Goal: Find specific page/section: Find specific page/section

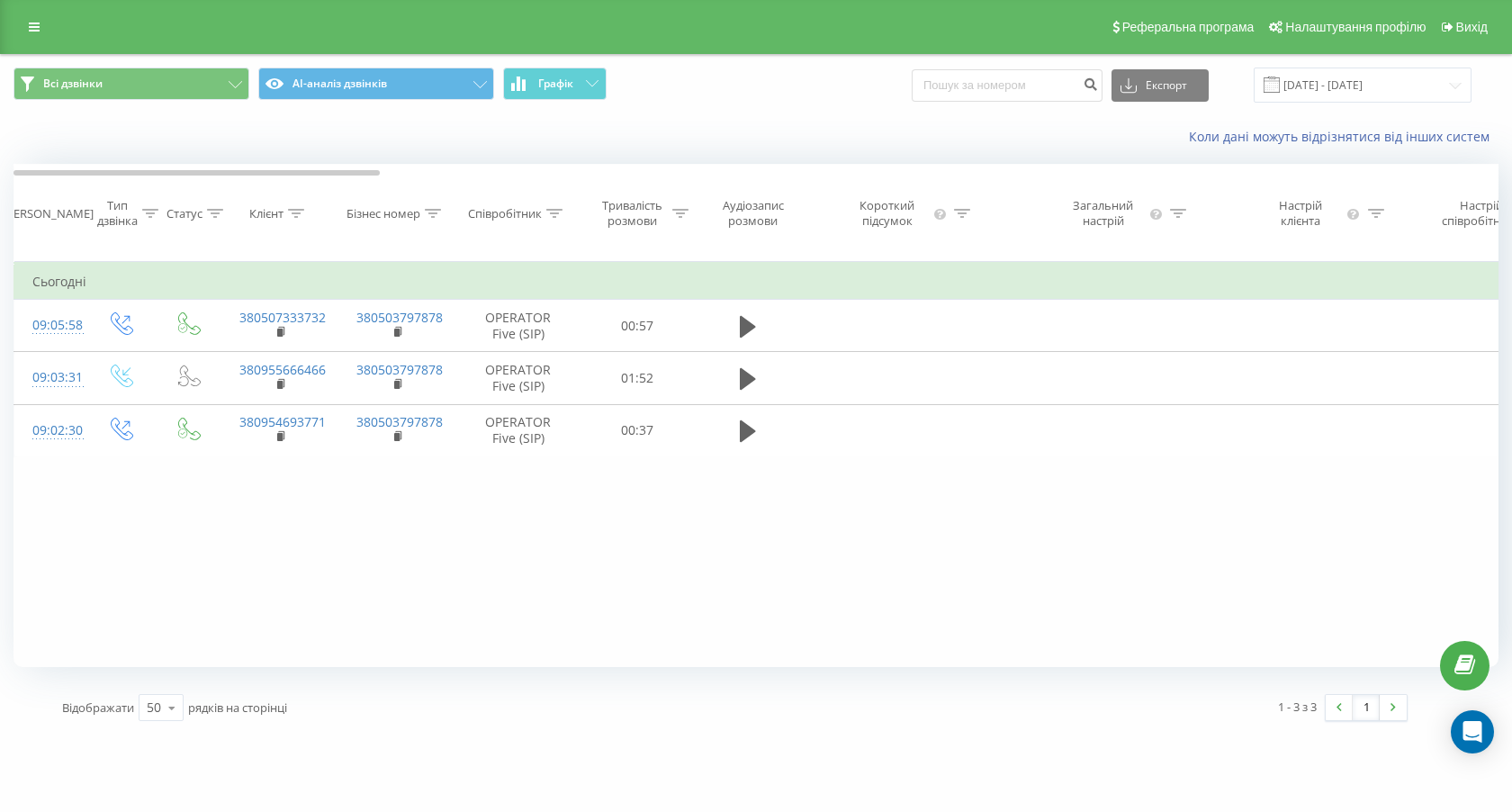
click at [563, 80] on span "Графік" at bounding box center [556, 83] width 35 height 12
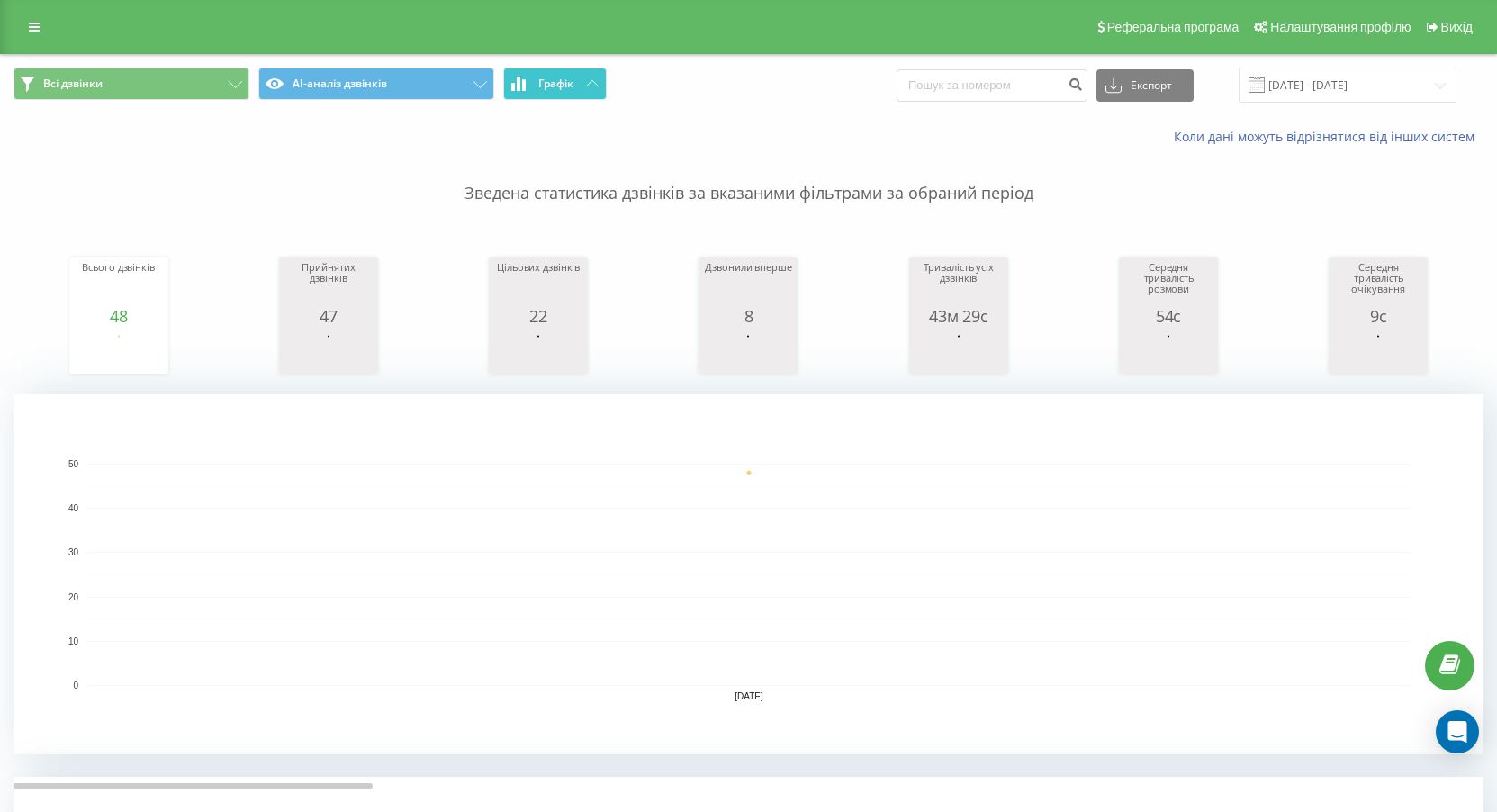
click at [552, 90] on span "Графік" at bounding box center [556, 83] width 35 height 12
click at [573, 69] on button "Графік" at bounding box center [555, 84] width 103 height 33
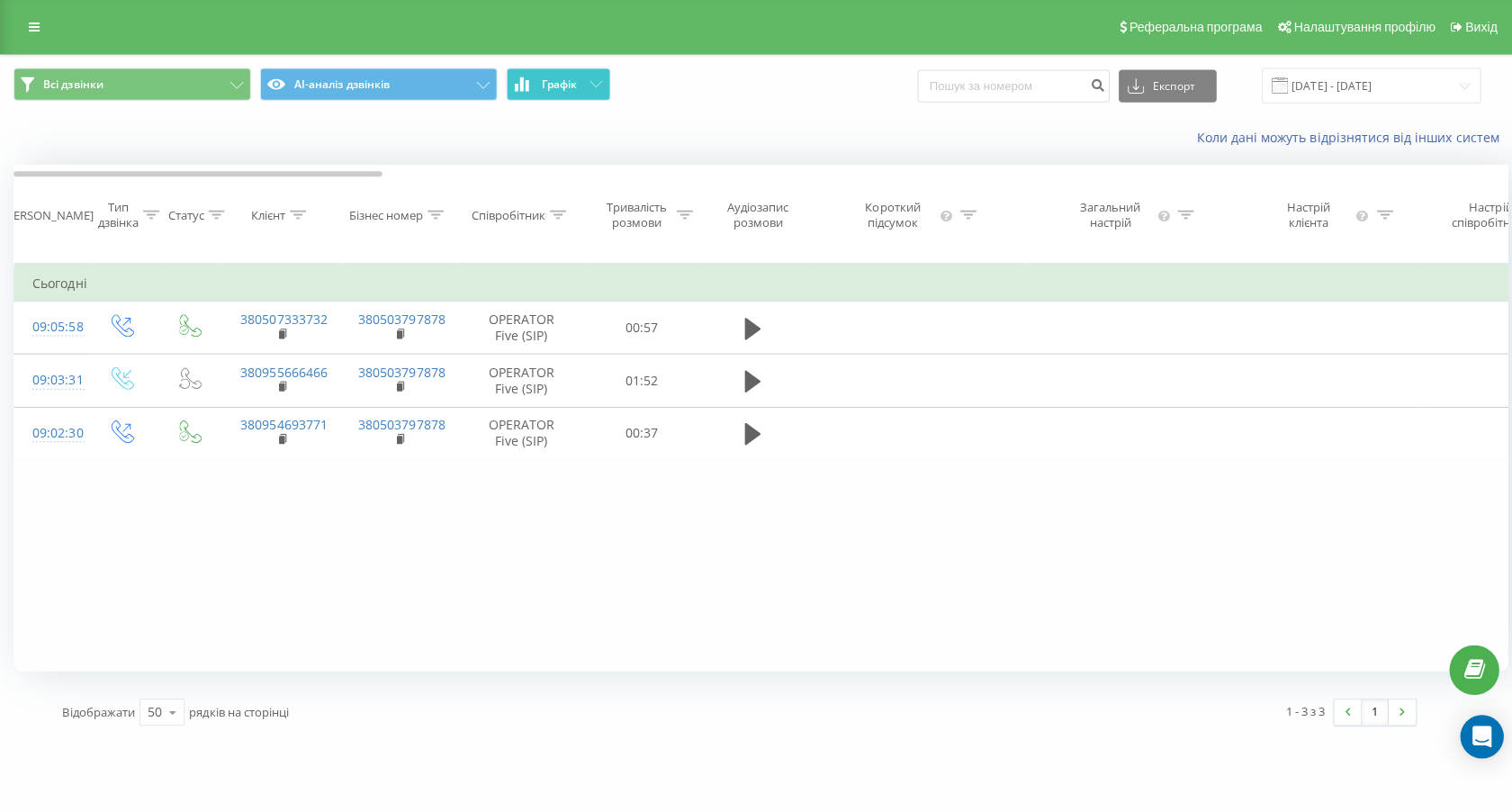
drag, startPoint x: 573, startPoint y: 69, endPoint x: 509, endPoint y: 140, distance: 95.6
click at [570, 75] on button "Графік" at bounding box center [555, 84] width 103 height 33
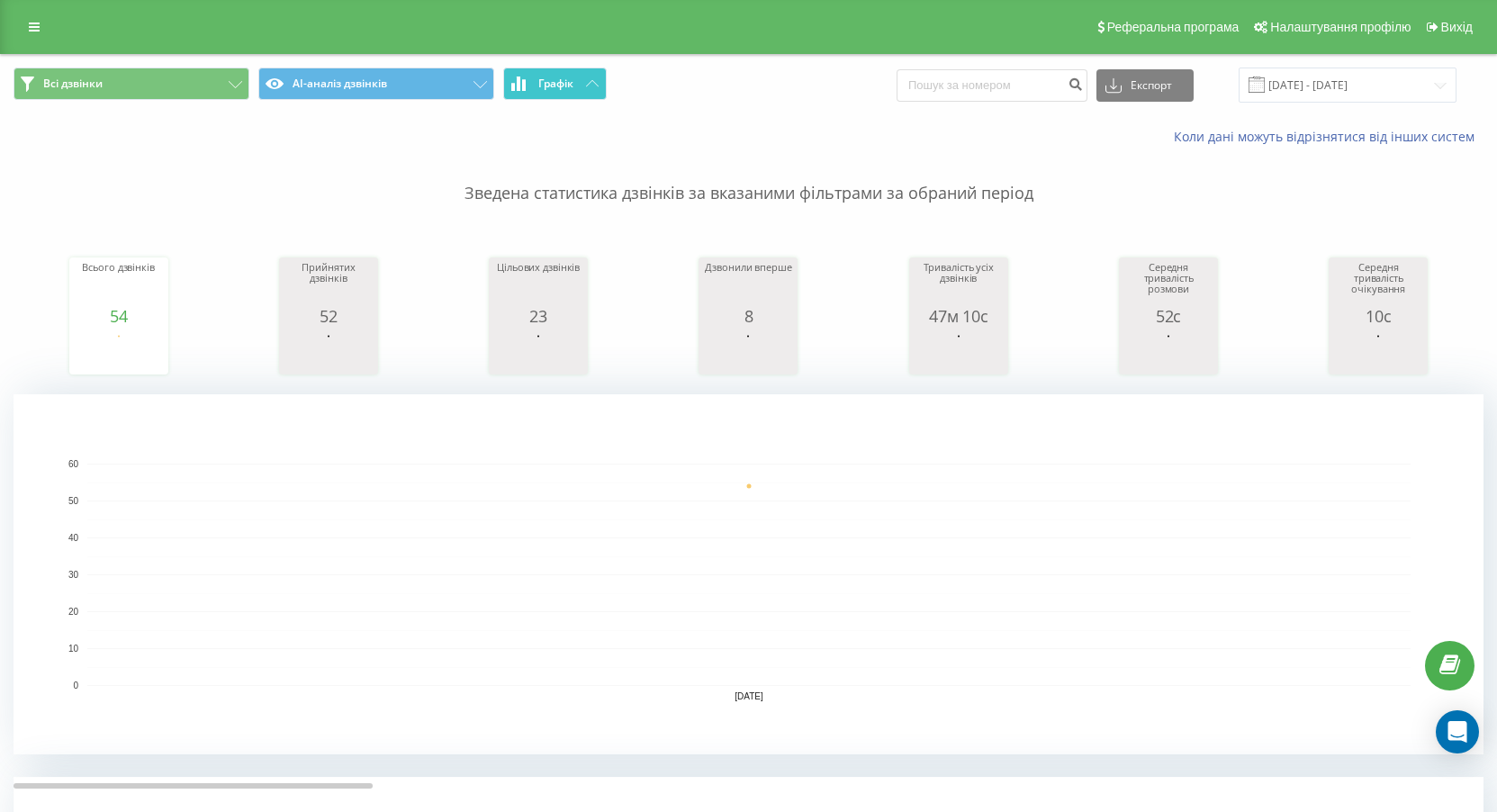
click at [562, 73] on button "Графік" at bounding box center [555, 84] width 103 height 33
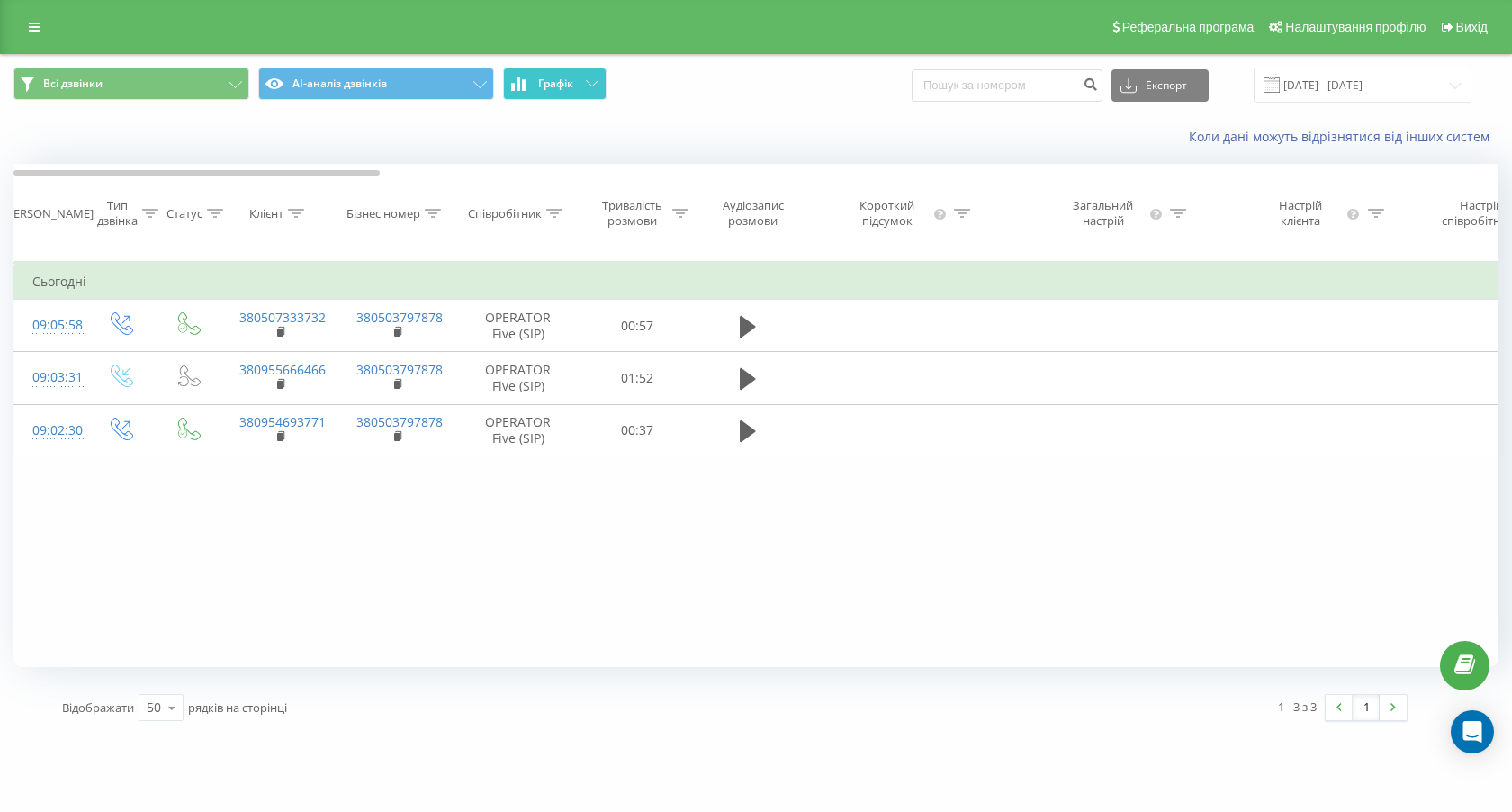
click at [562, 73] on button "Графік" at bounding box center [555, 84] width 103 height 33
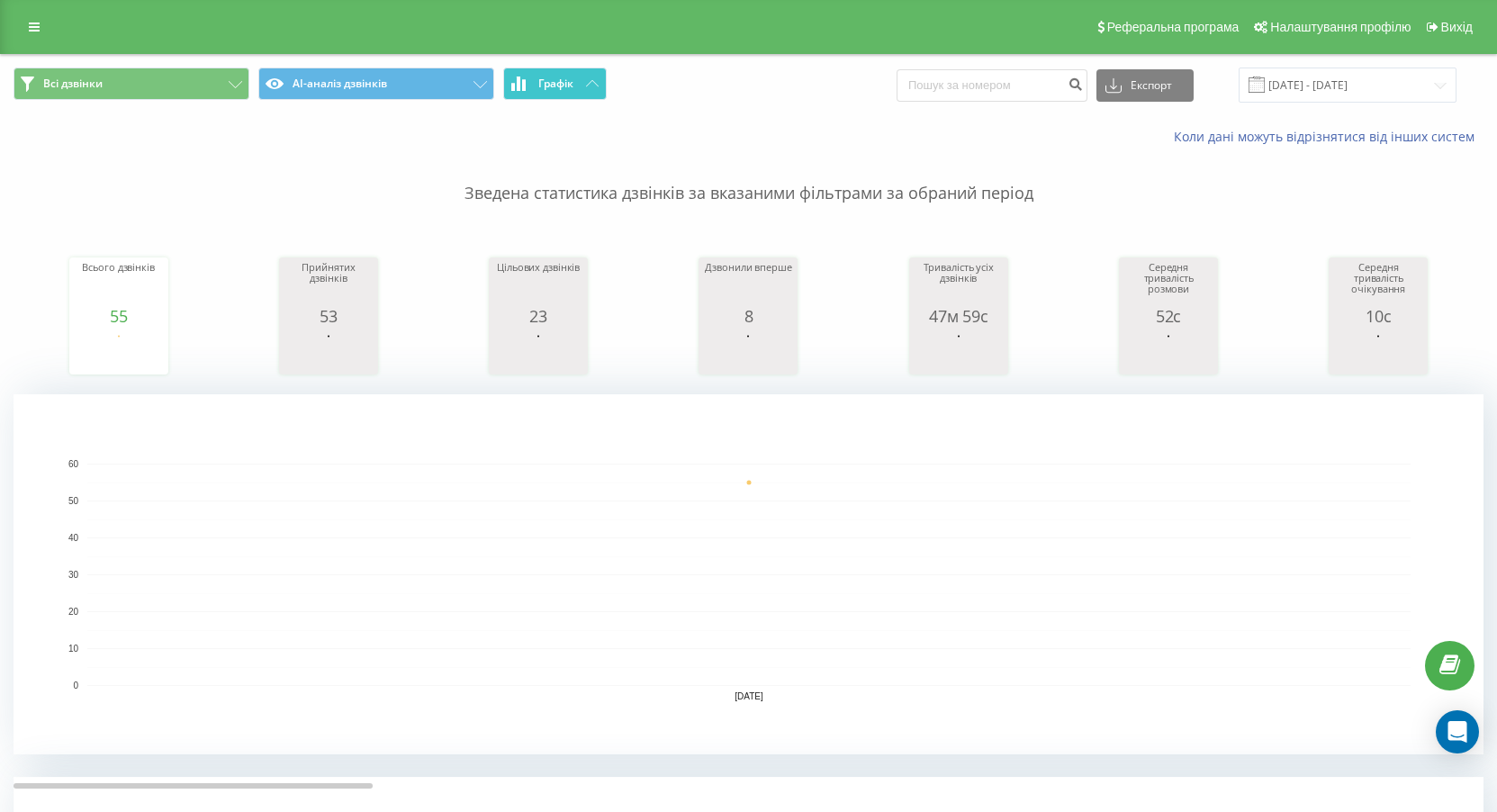
click at [585, 84] on icon at bounding box center [591, 83] width 12 height 7
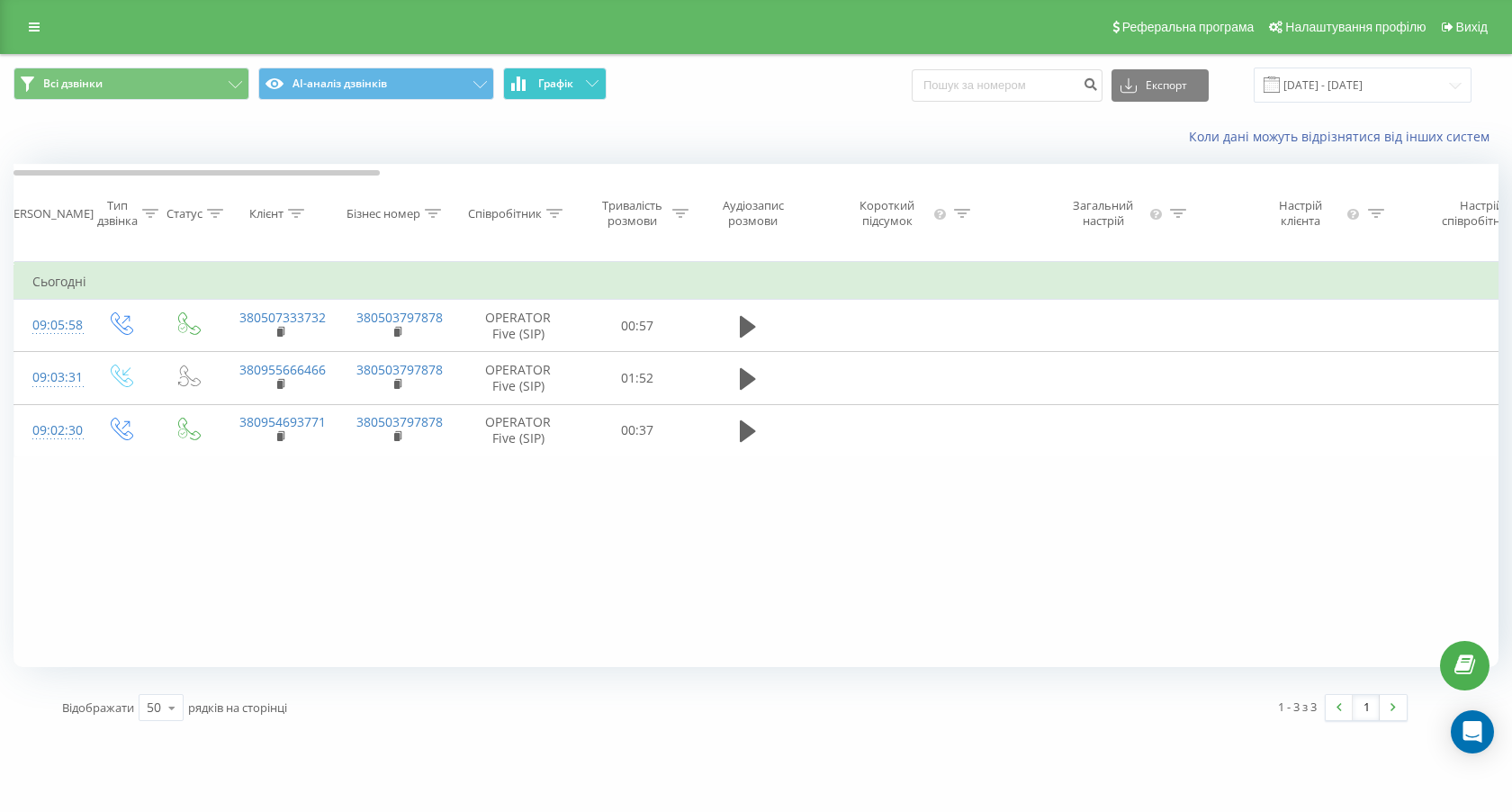
click at [585, 84] on icon at bounding box center [591, 83] width 12 height 7
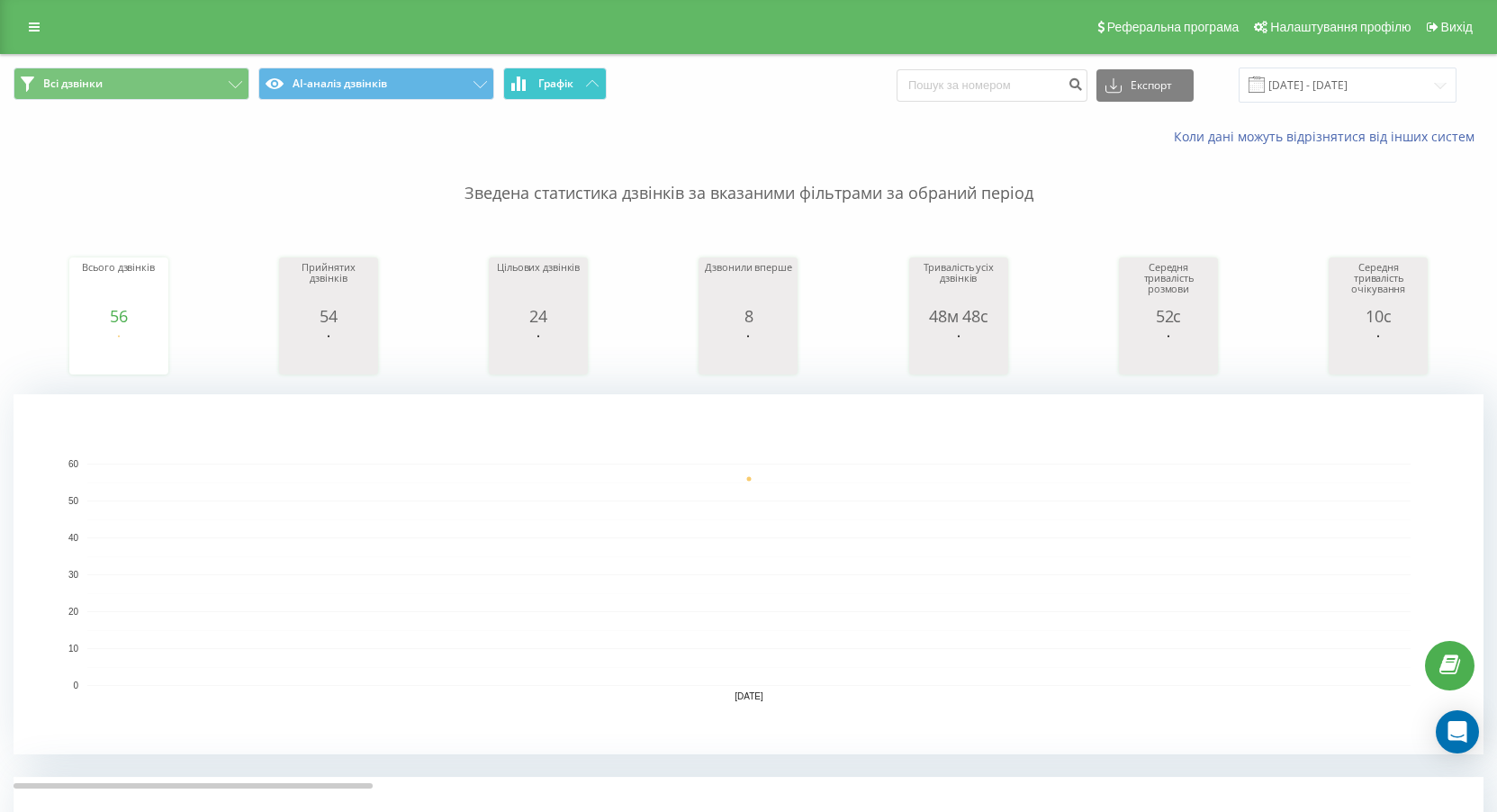
click at [552, 82] on span "Графік" at bounding box center [556, 83] width 35 height 12
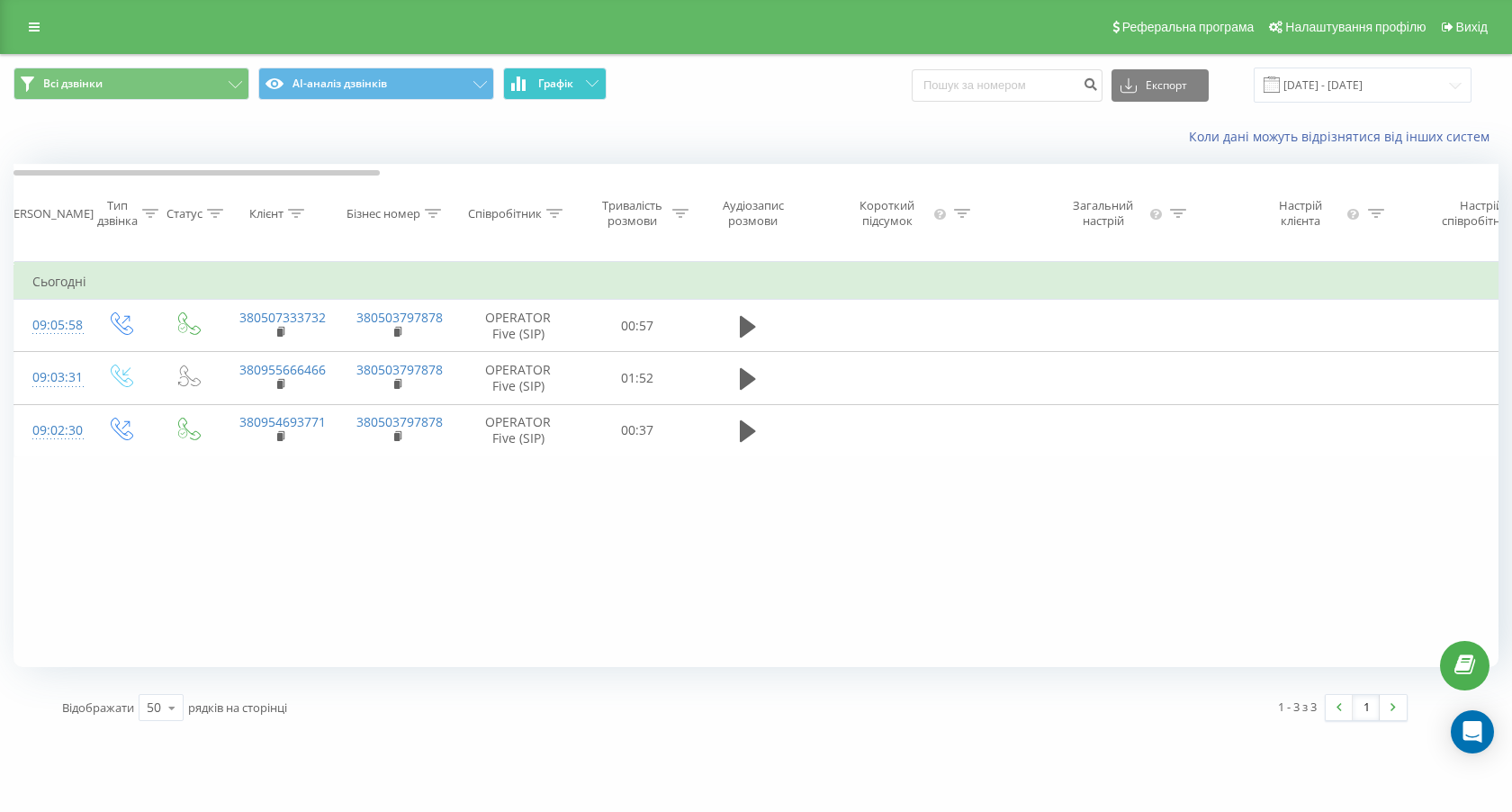
click at [553, 81] on span "Графік" at bounding box center [556, 83] width 35 height 12
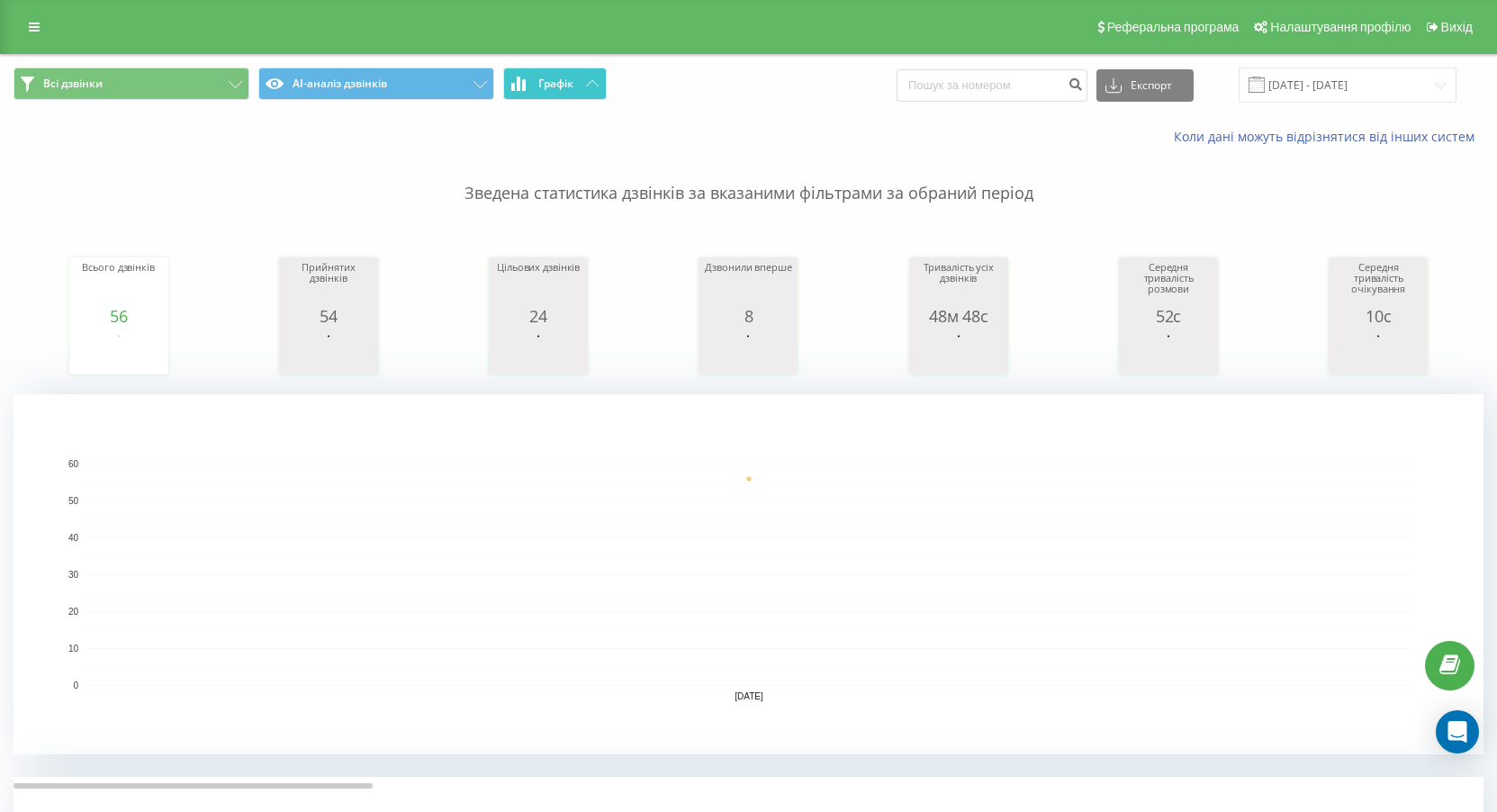
click at [561, 80] on span "Графік" at bounding box center [556, 83] width 35 height 12
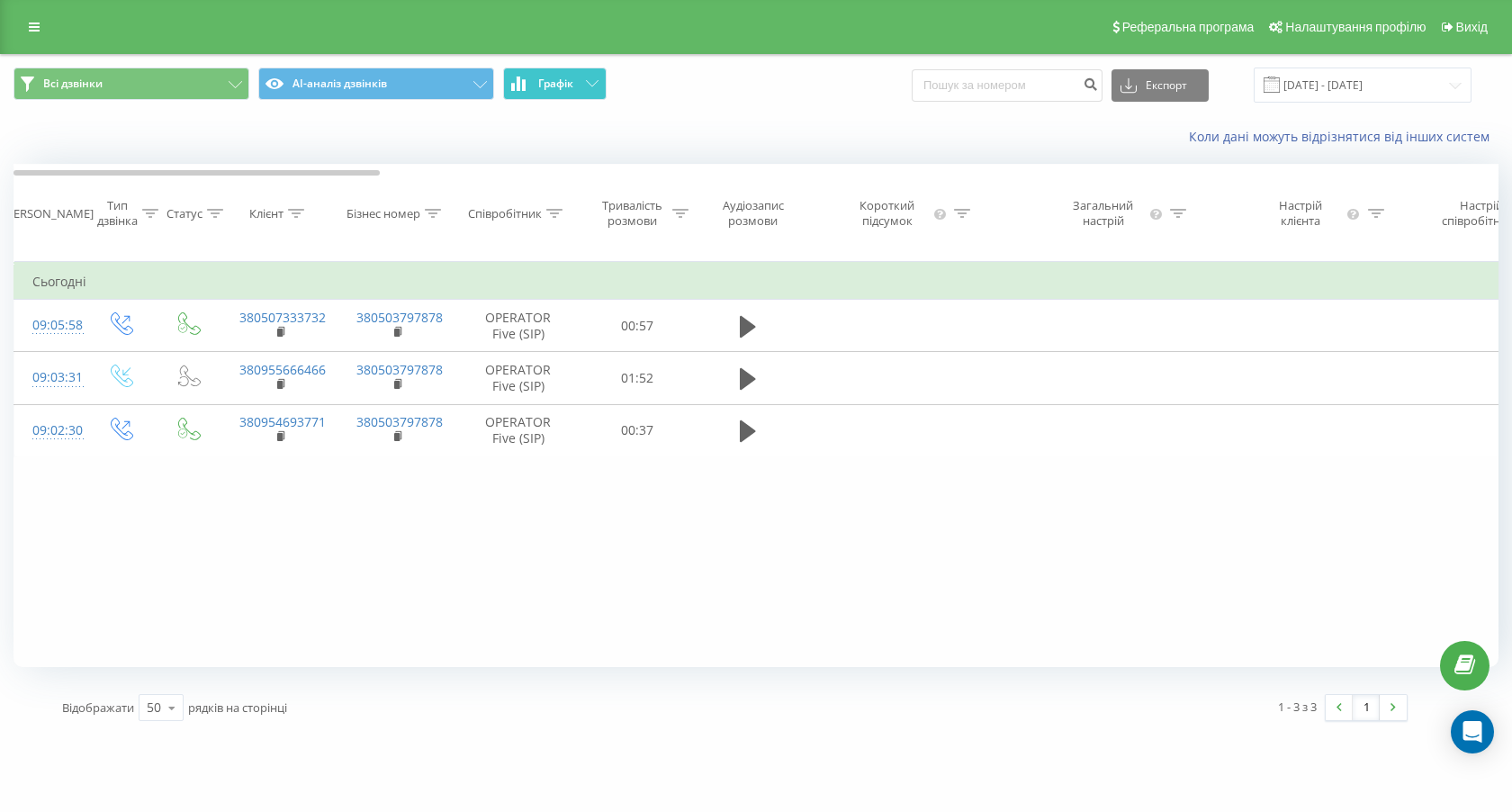
click at [561, 80] on span "Графік" at bounding box center [556, 83] width 35 height 12
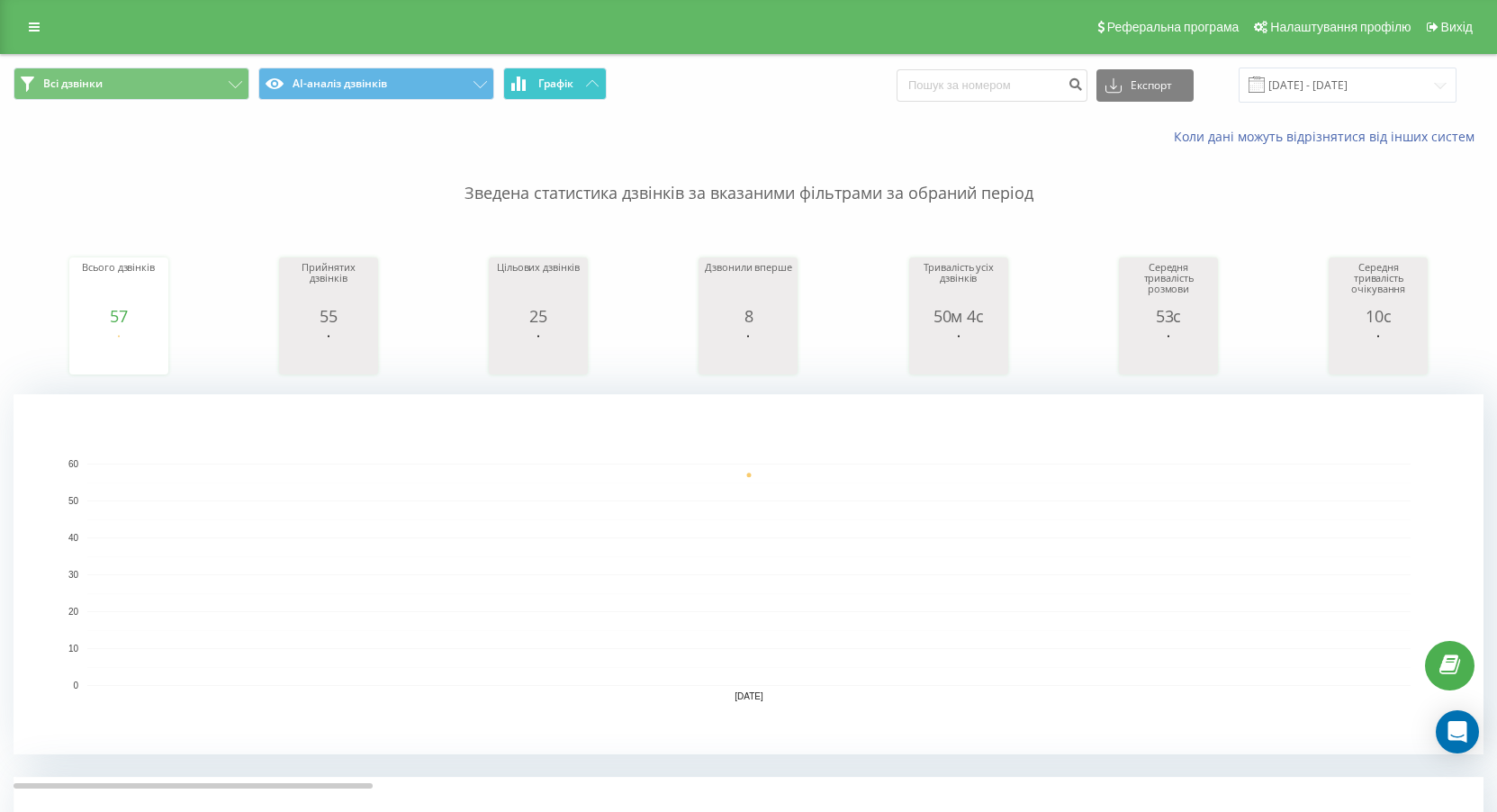
click at [558, 81] on span "Графік" at bounding box center [556, 83] width 35 height 12
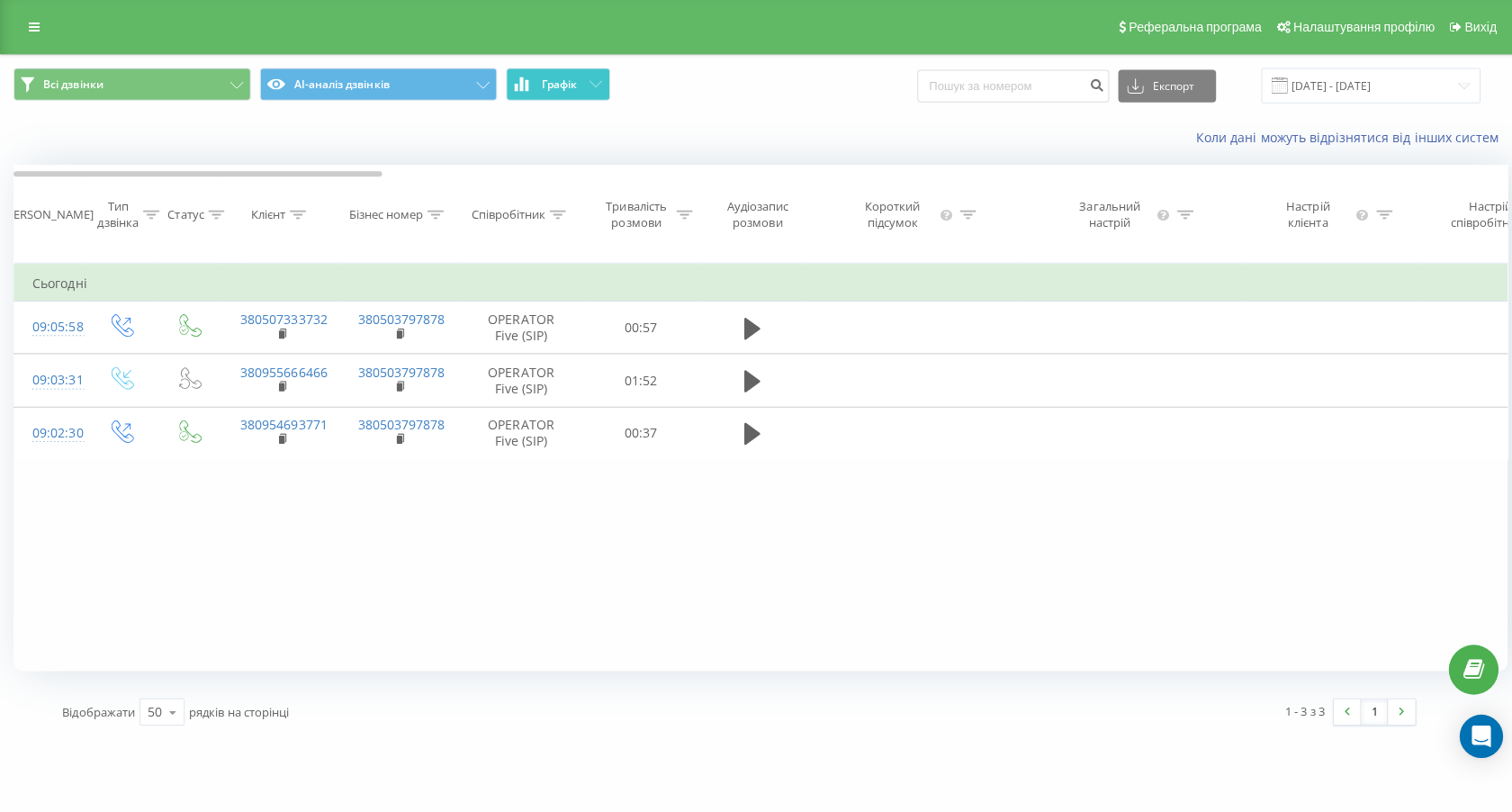
click at [558, 79] on span "Графік" at bounding box center [556, 83] width 35 height 12
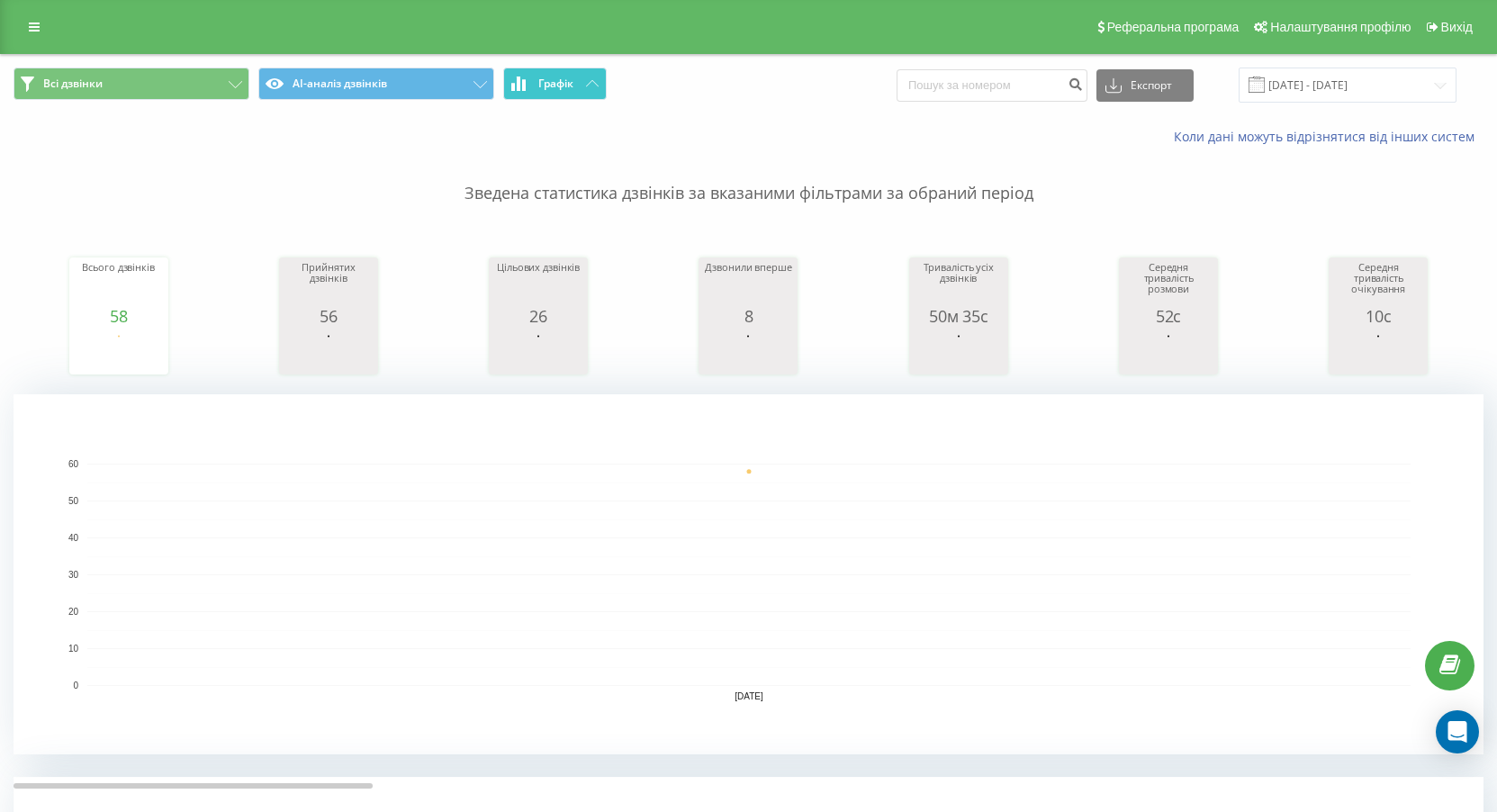
click at [567, 71] on button "Графік" at bounding box center [555, 84] width 103 height 33
